Goal: Information Seeking & Learning: Learn about a topic

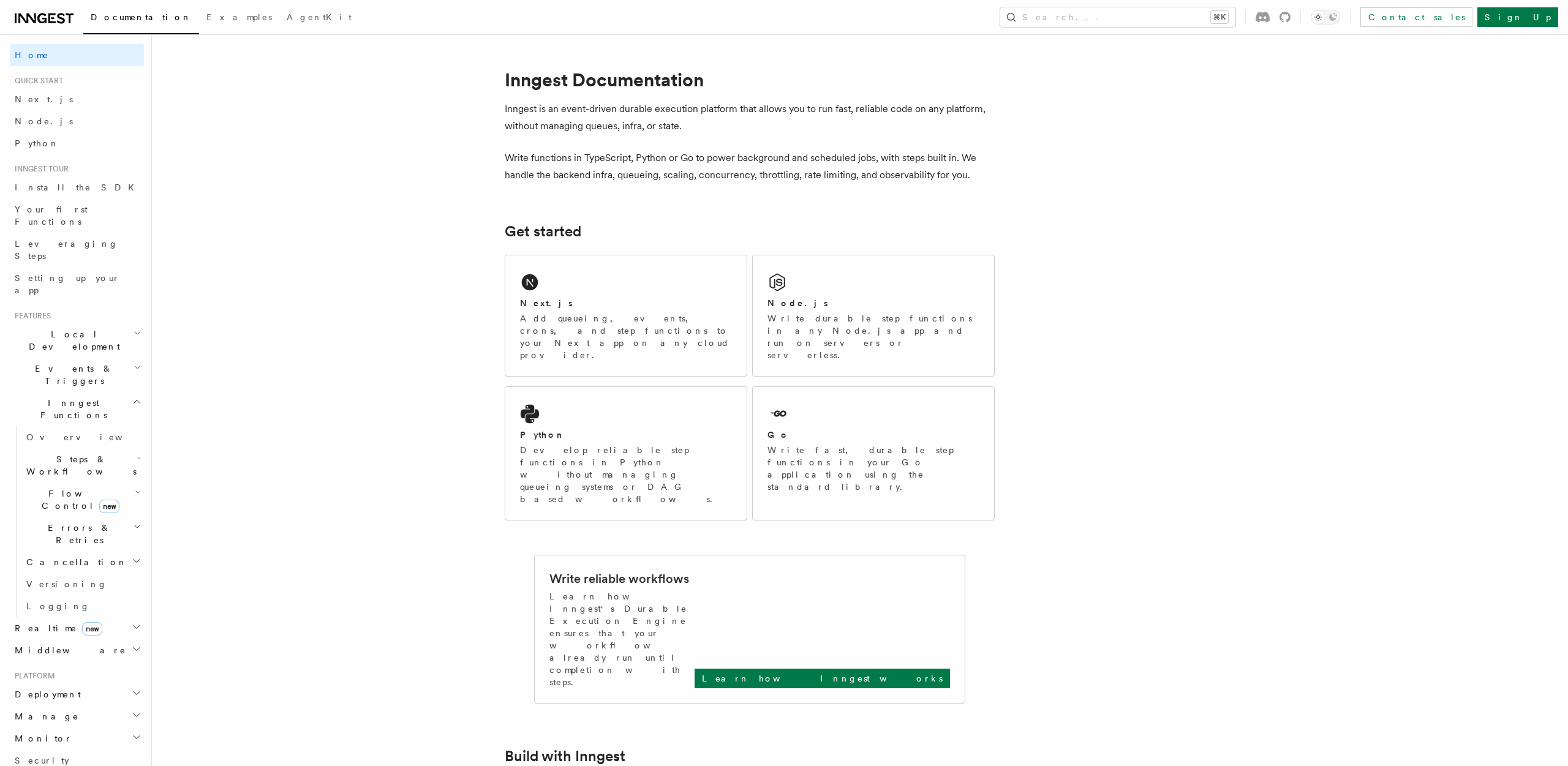
click at [84, 522] on span "Errors & Retries" at bounding box center [77, 534] width 111 height 24
click at [60, 556] on span "Cancellation" at bounding box center [74, 562] width 106 height 12
click at [60, 595] on link "Cancel on timeouts" at bounding box center [88, 612] width 111 height 35
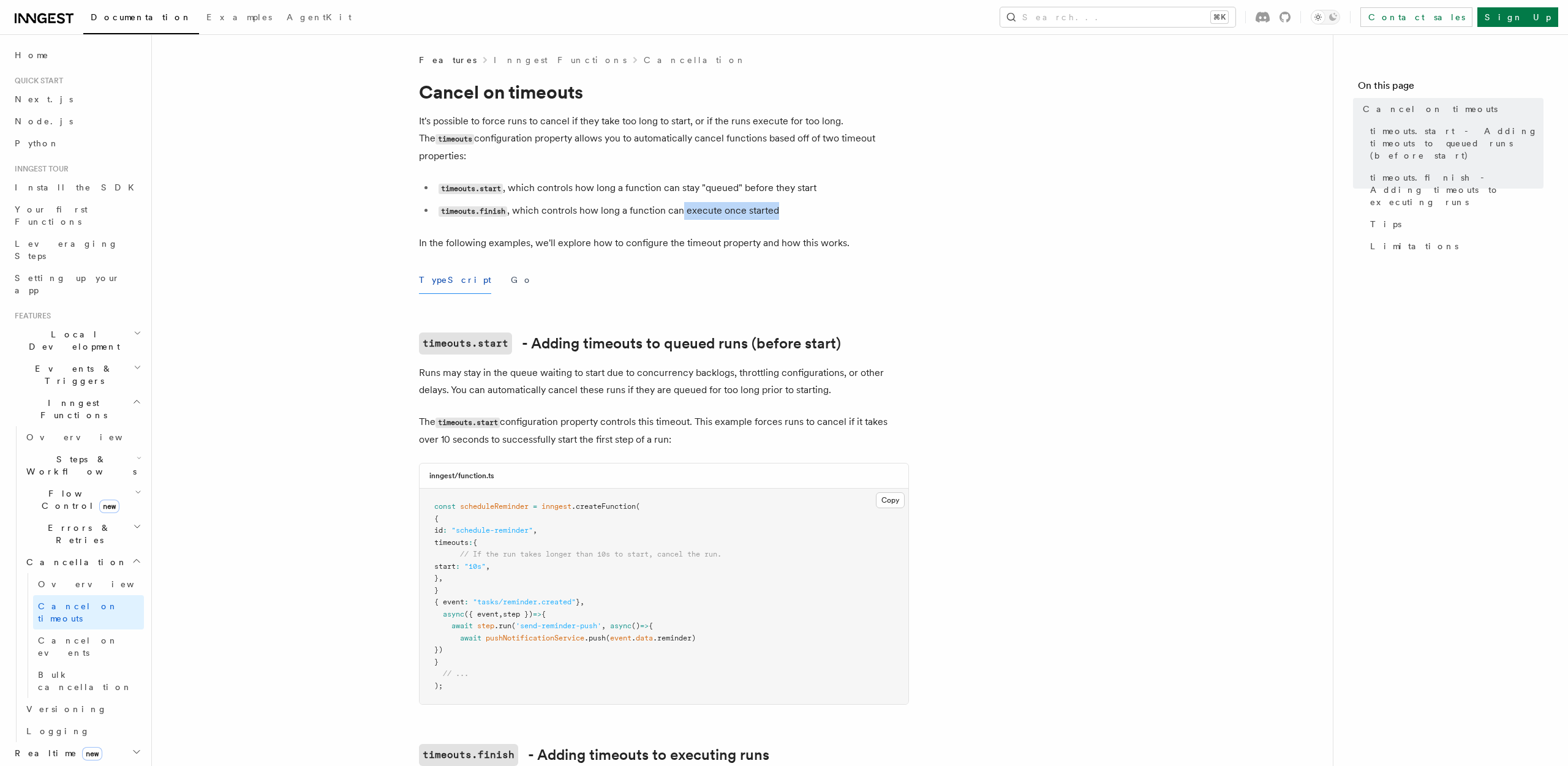
drag, startPoint x: 769, startPoint y: 189, endPoint x: 682, endPoint y: 190, distance: 87.0
click at [682, 202] on li "timeouts.finish , which controls how long a function can execute once started" at bounding box center [671, 211] width 474 height 18
click at [649, 202] on li "timeouts.finish , which controls how long a function can execute once started" at bounding box center [671, 211] width 474 height 18
drag, startPoint x: 600, startPoint y: 196, endPoint x: 759, endPoint y: 189, distance: 159.2
click at [759, 202] on li "timeouts.finish , which controls how long a function can execute once started" at bounding box center [671, 211] width 474 height 18
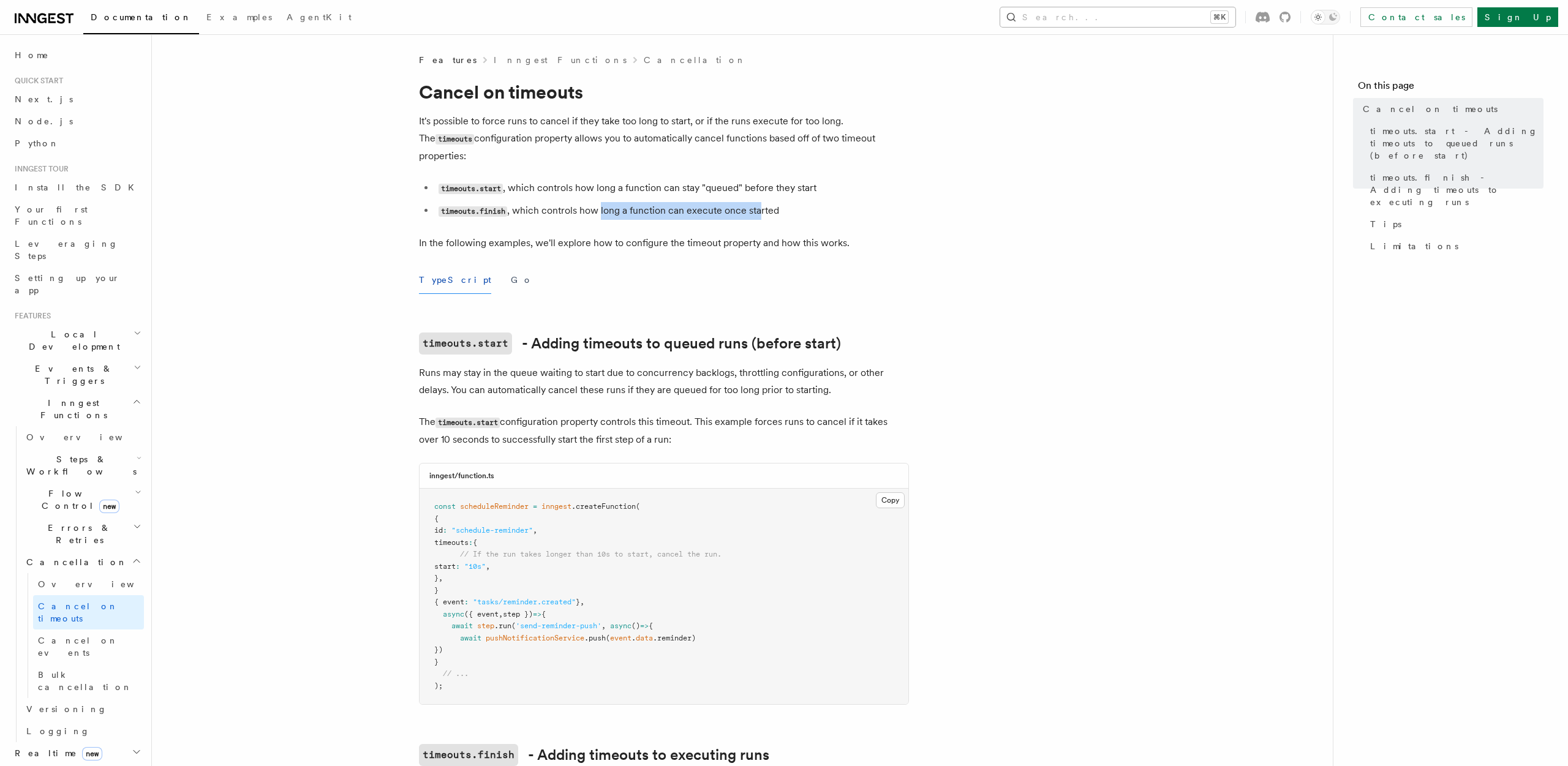
click at [1166, 22] on button "Search... ⌘K" at bounding box center [1118, 17] width 235 height 20
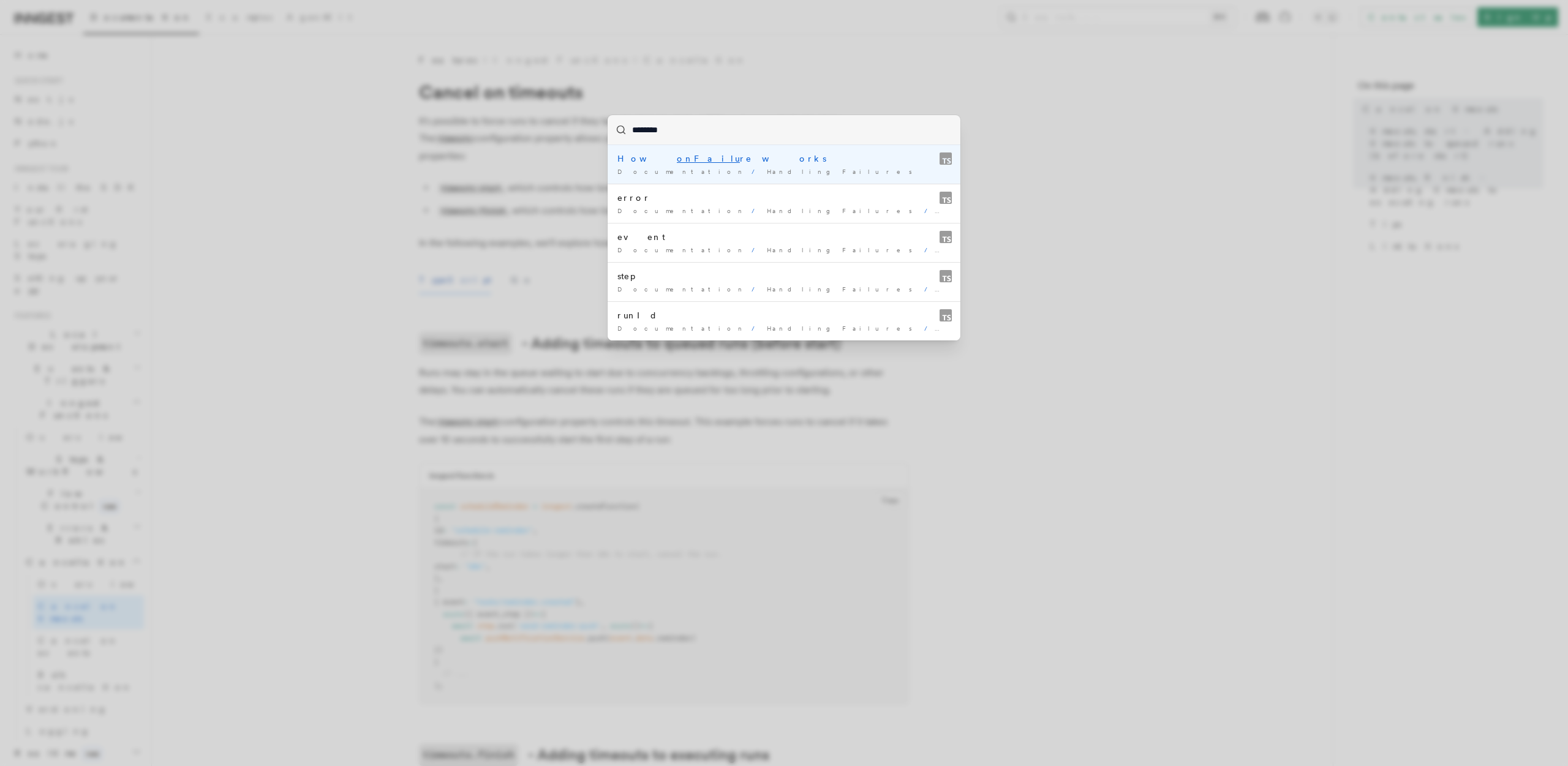
type input "*********"
click at [651, 168] on span "Documentation" at bounding box center [682, 171] width 130 height 8
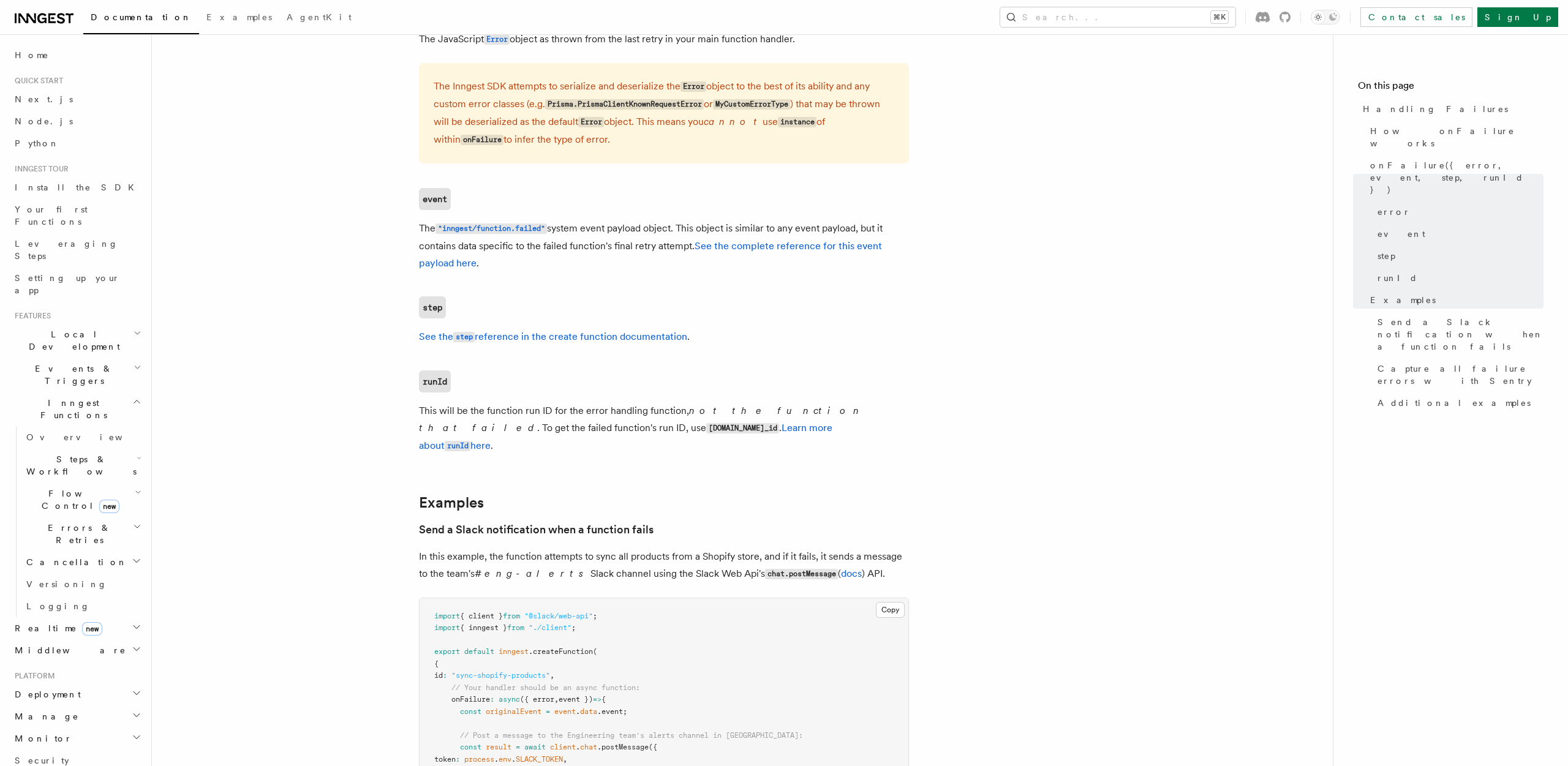
scroll to position [891, 0]
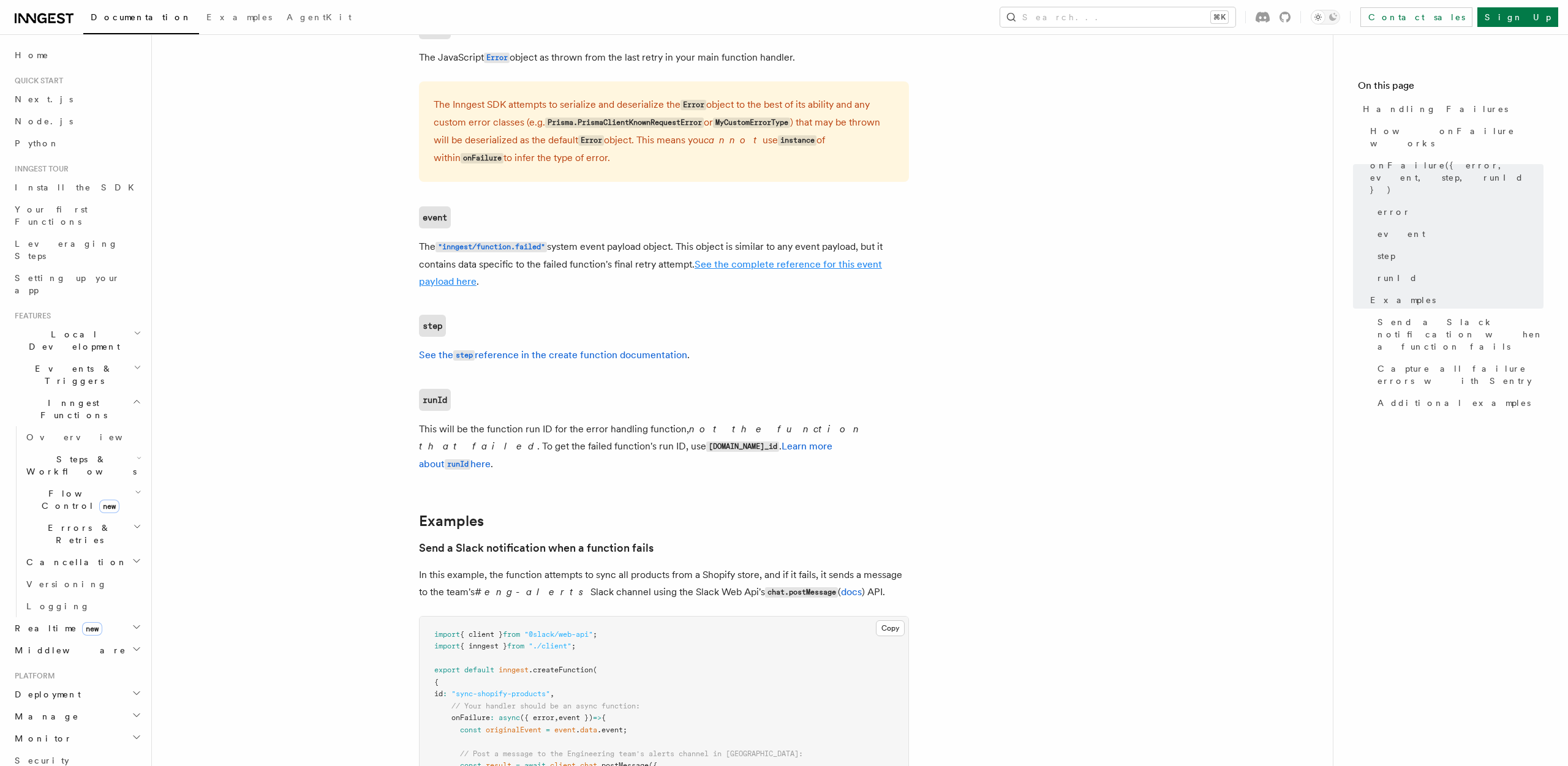
click at [731, 271] on link "See the complete reference for this event payload here" at bounding box center [651, 272] width 463 height 28
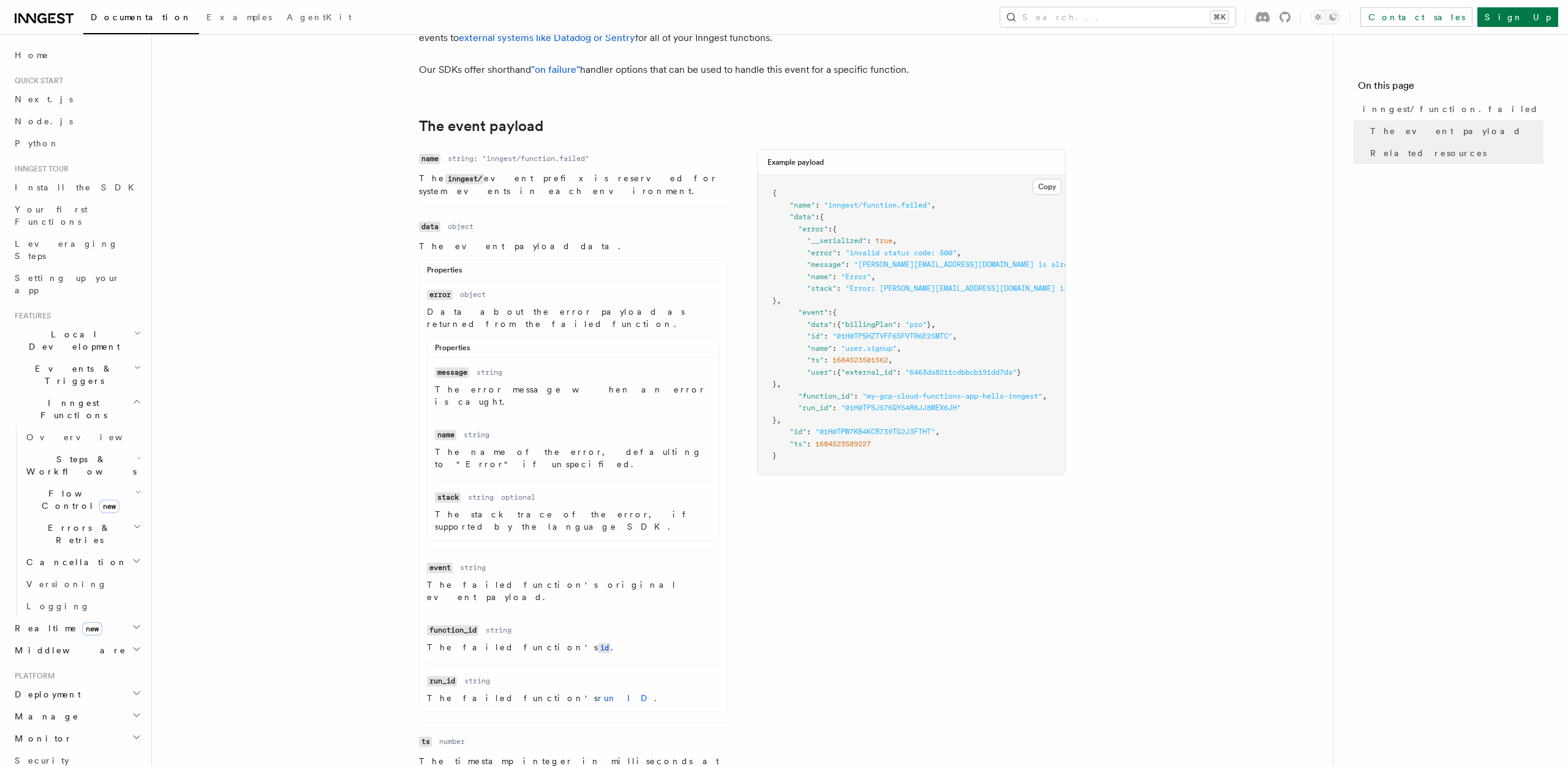
scroll to position [111, 0]
